Goal: Information Seeking & Learning: Find contact information

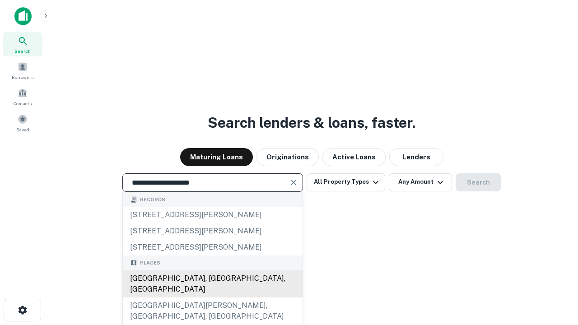
click at [212, 298] on div "Santa Monica, CA, USA" at bounding box center [213, 283] width 180 height 27
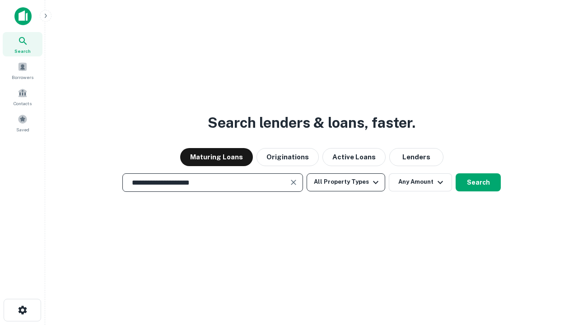
type input "**********"
click at [346, 182] on button "All Property Types" at bounding box center [346, 182] width 79 height 18
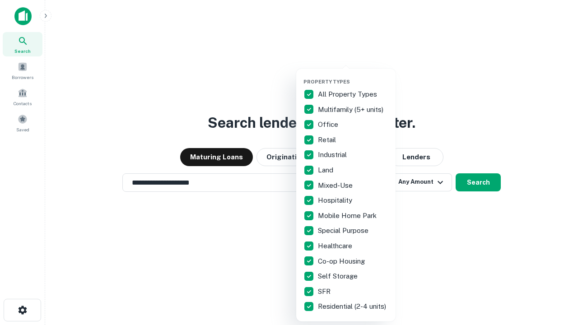
click at [353, 76] on button "button" at bounding box center [352, 76] width 99 height 0
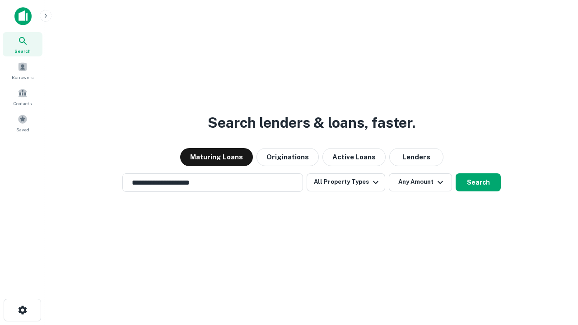
scroll to position [14, 0]
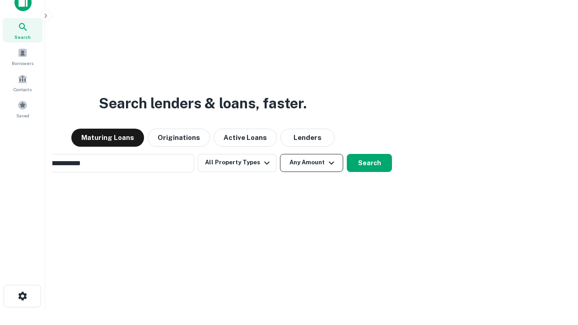
click at [280, 154] on button "Any Amount" at bounding box center [311, 163] width 63 height 18
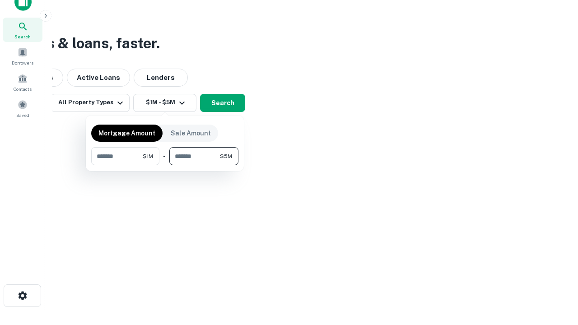
type input "*******"
click at [165, 165] on button "button" at bounding box center [164, 165] width 147 height 0
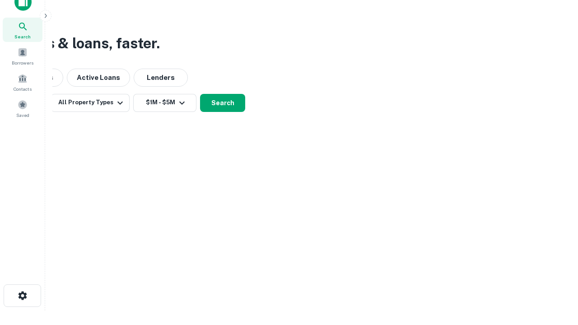
scroll to position [14, 0]
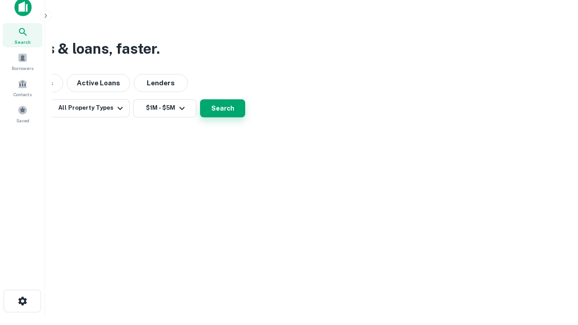
click at [245, 117] on button "Search" at bounding box center [222, 108] width 45 height 18
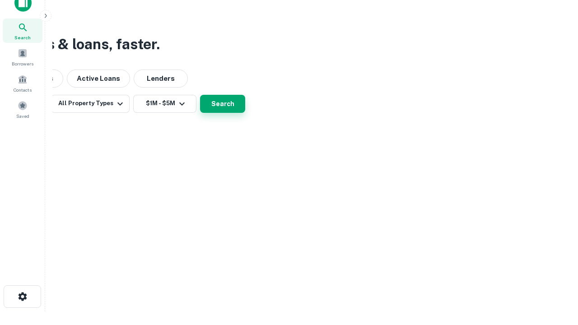
scroll to position [0, 167]
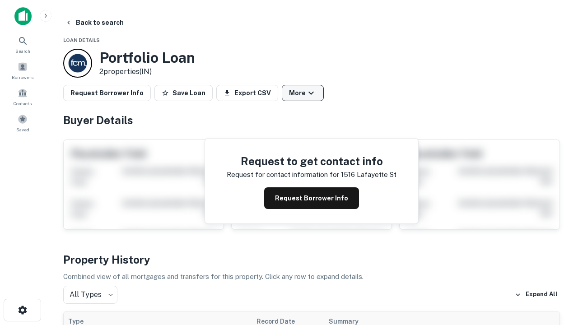
click at [303, 93] on button "More" at bounding box center [303, 93] width 42 height 16
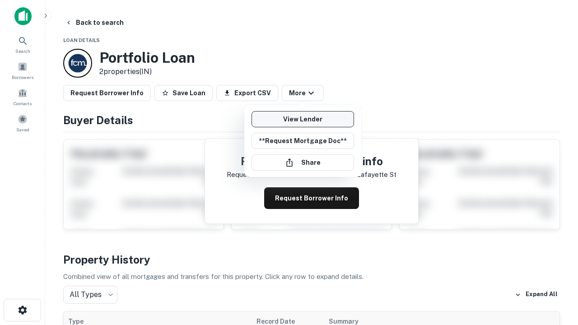
click at [303, 119] on link "View Lender" at bounding box center [302, 119] width 102 height 16
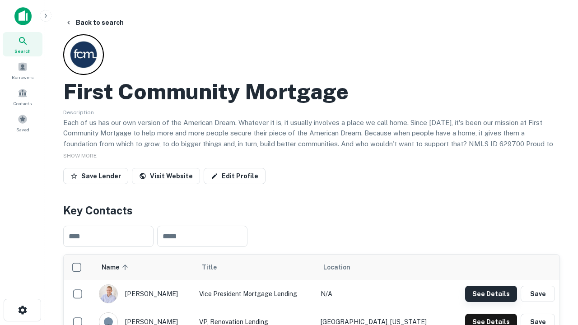
click at [491, 293] on button "See Details" at bounding box center [491, 294] width 52 height 16
click at [22, 310] on icon "button" at bounding box center [22, 310] width 11 height 11
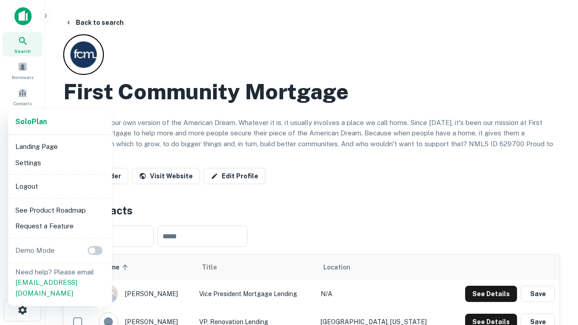
click at [60, 186] on li "Logout" at bounding box center [60, 186] width 97 height 16
